Goal: Information Seeking & Learning: Find specific fact

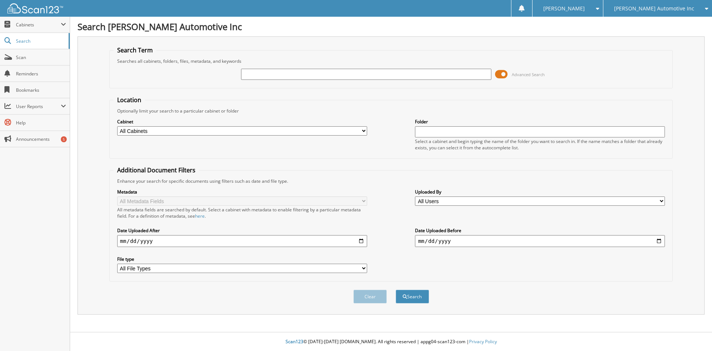
click at [501, 73] on span at bounding box center [501, 74] width 13 height 11
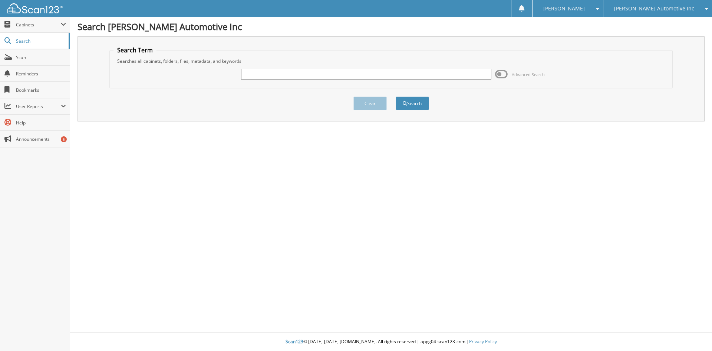
click at [285, 77] on input "text" at bounding box center [366, 74] width 250 height 11
paste input "DU018501"
type input "DU018501"
click at [411, 101] on button "Search" at bounding box center [412, 103] width 33 height 14
